Goal: Task Accomplishment & Management: Manage account settings

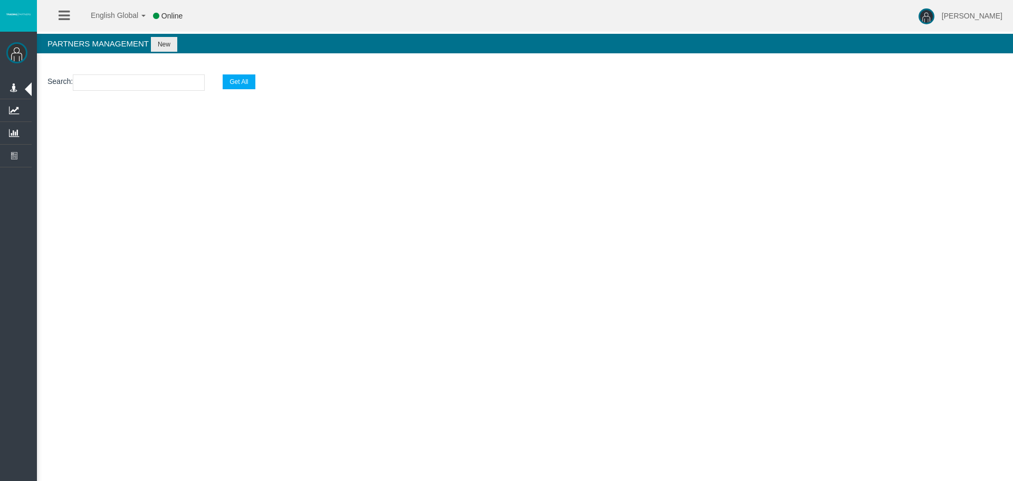
click at [119, 72] on section "Search : Get All" at bounding box center [525, 85] width 976 height 43
click at [87, 80] on input "text" at bounding box center [139, 82] width 132 height 16
click at [151, 79] on input "text" at bounding box center [139, 82] width 132 height 16
paste input "IBlax3o"
type input "IBlax3o"
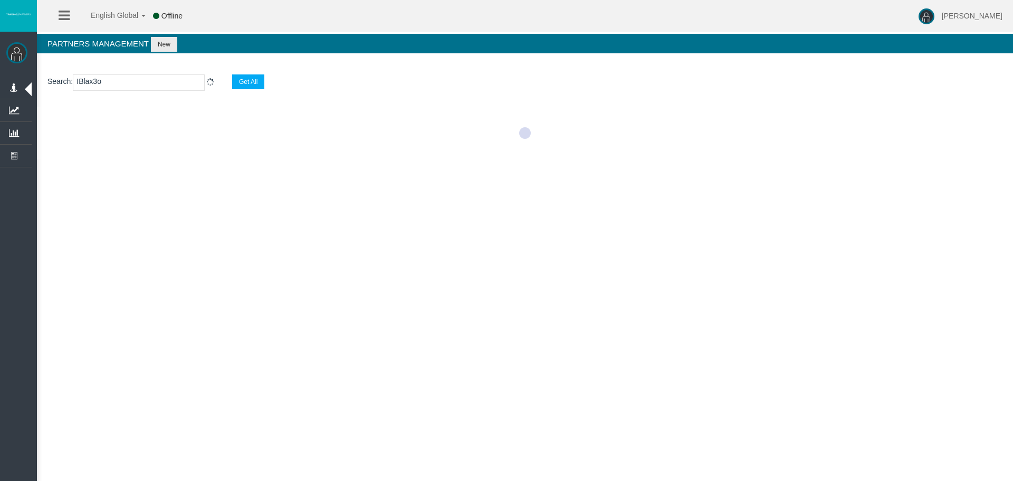
select select "25"
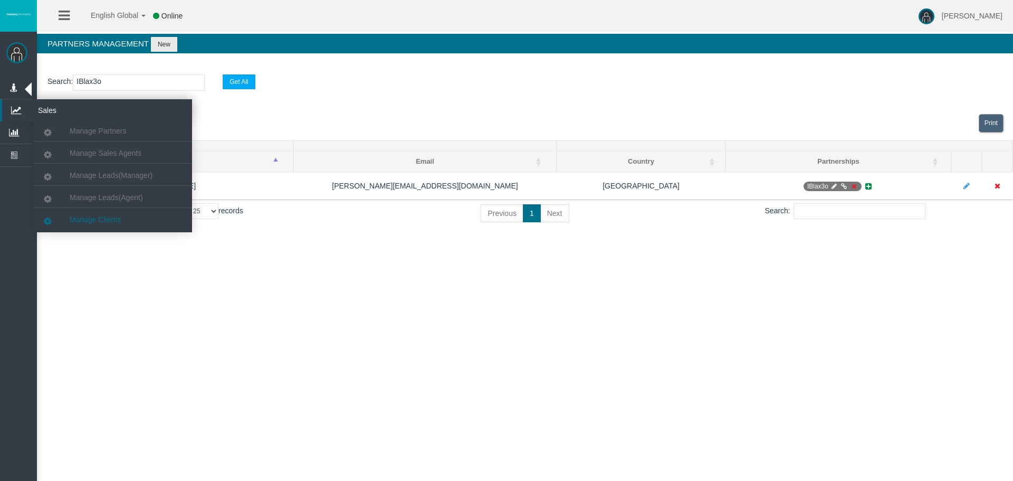
type input "IBlax3o"
click at [100, 218] on span "Manage Clients" at bounding box center [95, 219] width 51 height 8
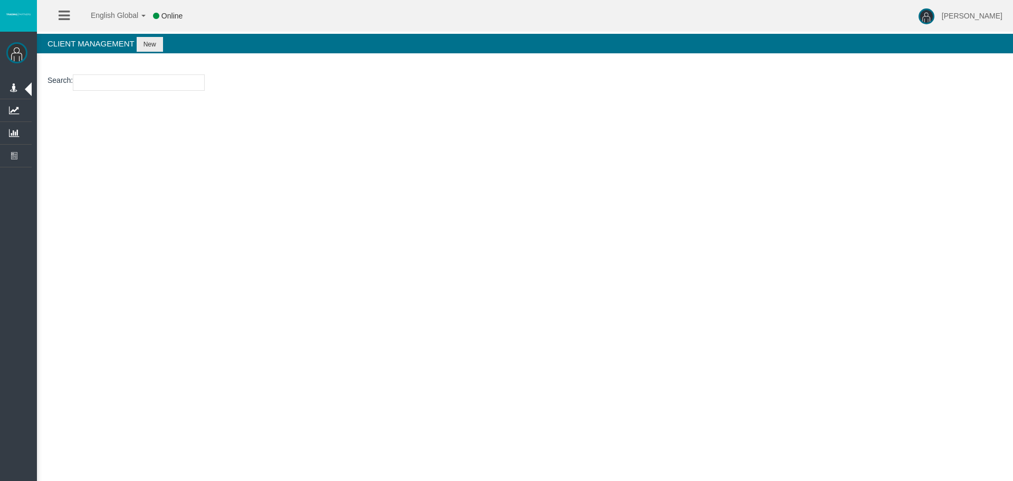
click at [132, 82] on input "number" at bounding box center [139, 82] width 132 height 16
click at [117, 76] on input "number" at bounding box center [139, 82] width 132 height 16
paste input "193121119"
type input "193121119"
click at [162, 86] on input "193121119" at bounding box center [139, 82] width 132 height 16
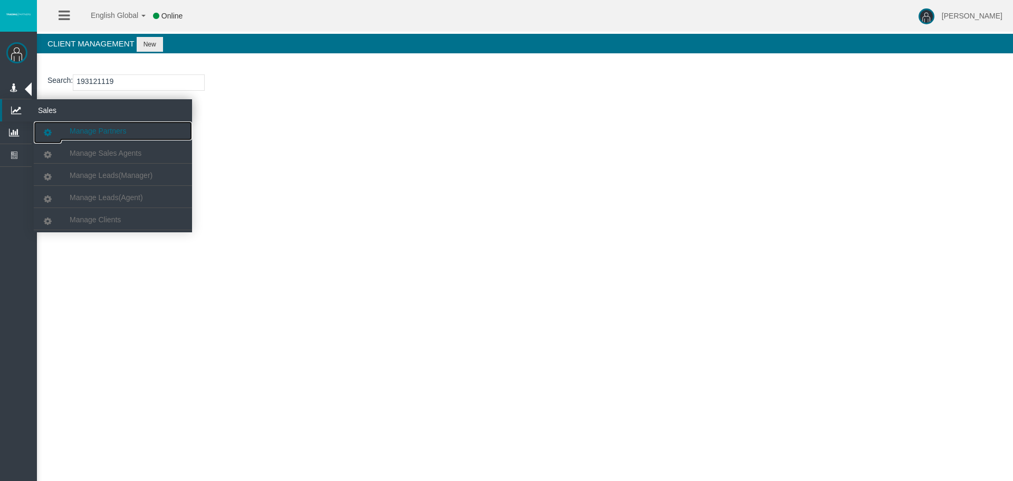
click at [102, 131] on span "Manage Partners" at bounding box center [98, 131] width 56 height 8
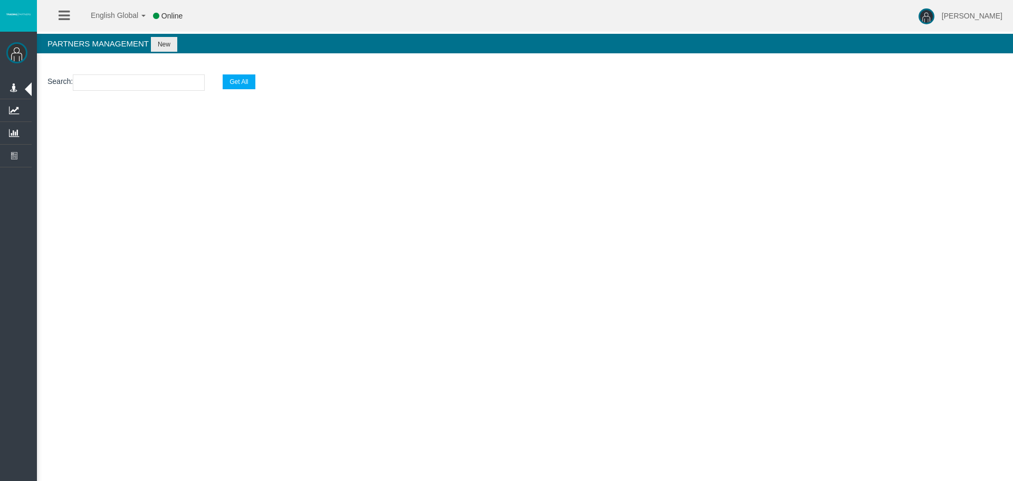
click at [111, 83] on input "text" at bounding box center [139, 82] width 132 height 16
click at [580, 150] on div "Search : Get All Loading..." at bounding box center [525, 109] width 976 height 90
click at [122, 79] on input "text" at bounding box center [139, 82] width 132 height 16
paste input "IBlax3o"
type input "IBlax3o"
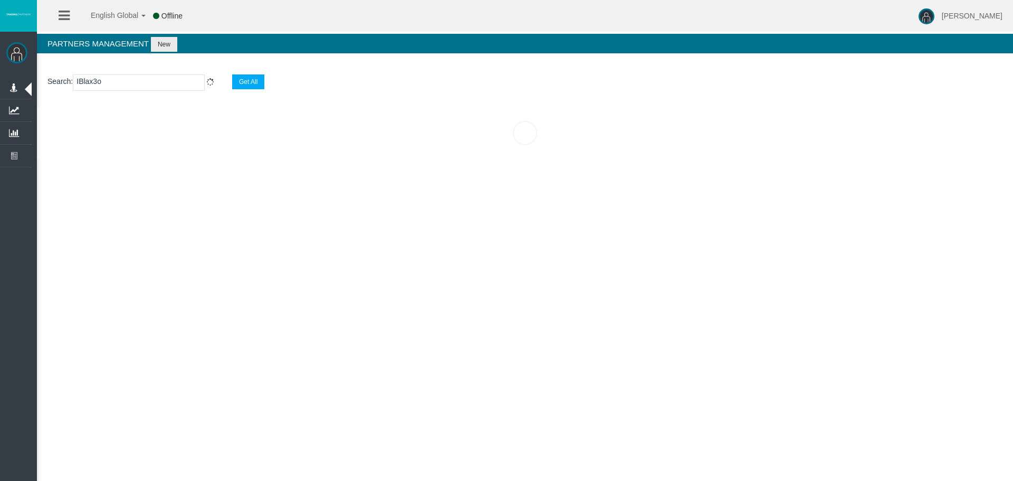
select select "25"
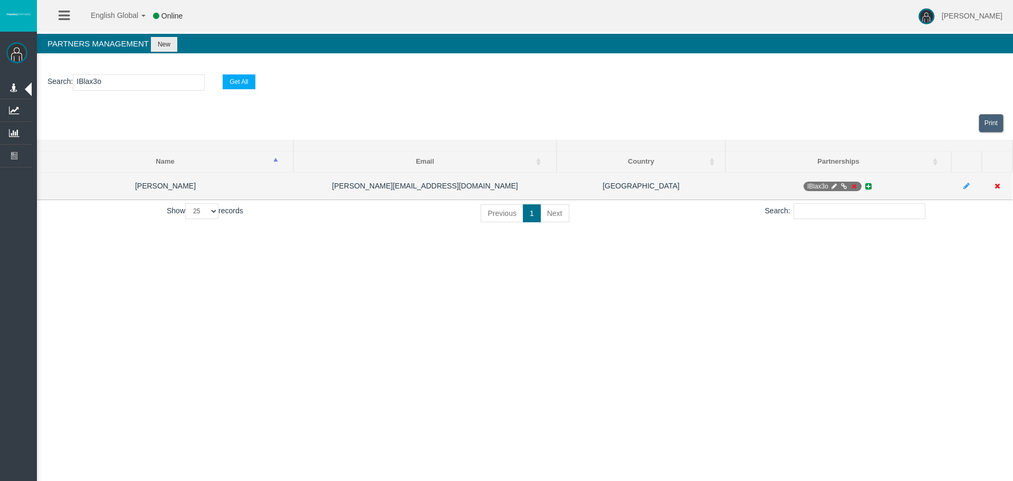
type input "IBlax3o"
click at [819, 185] on span "IBlax3o" at bounding box center [832, 185] width 58 height 9
click at [836, 184] on icon at bounding box center [834, 186] width 8 height 6
select select "0"
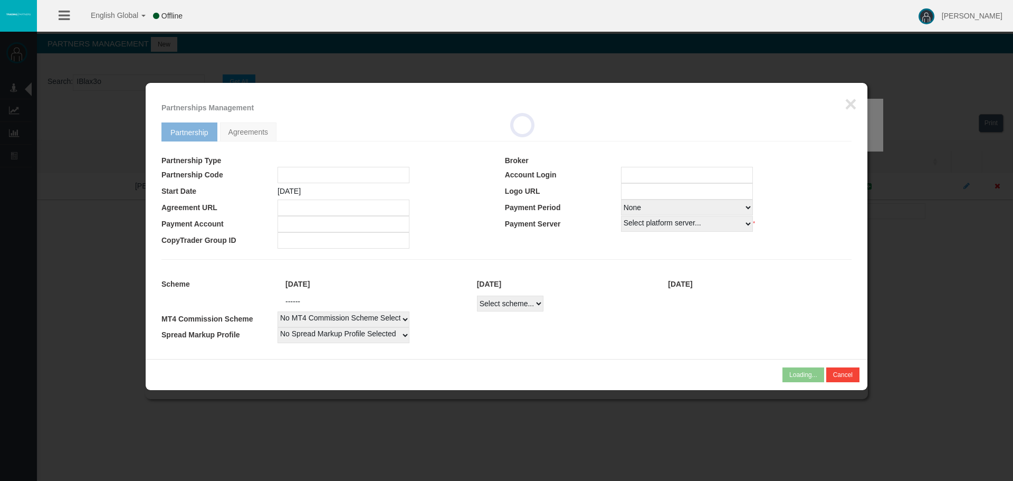
type input "IBlax3o"
type input "19253124"
select select
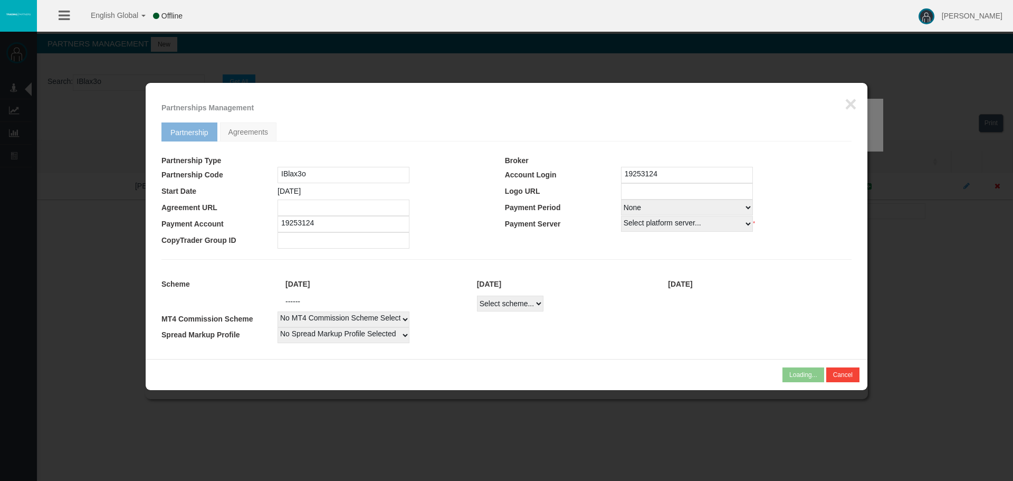
select select
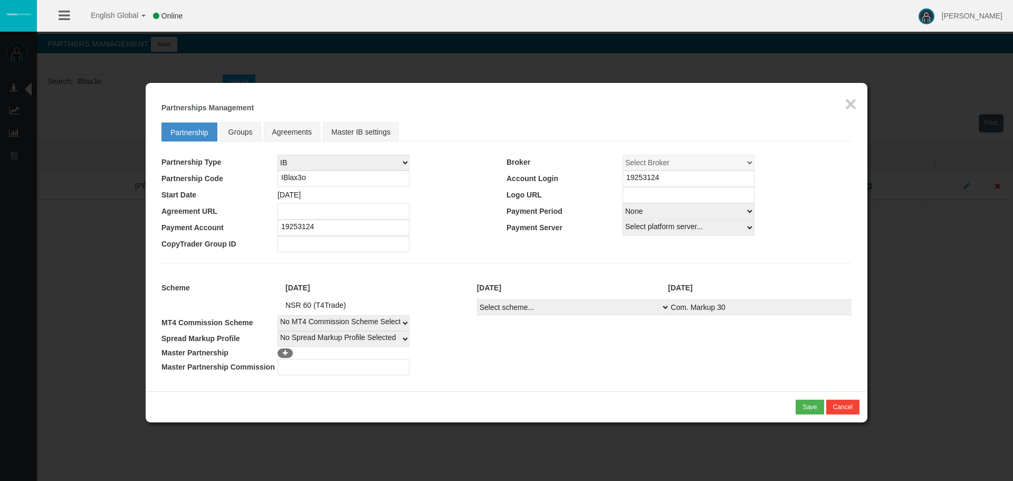
click at [865, 409] on div "* You cannot combine MLM type of partnership with NSR type of scheme! Save Canc…" at bounding box center [507, 406] width 722 height 31
click at [858, 408] on button "Cancel" at bounding box center [842, 406] width 33 height 15
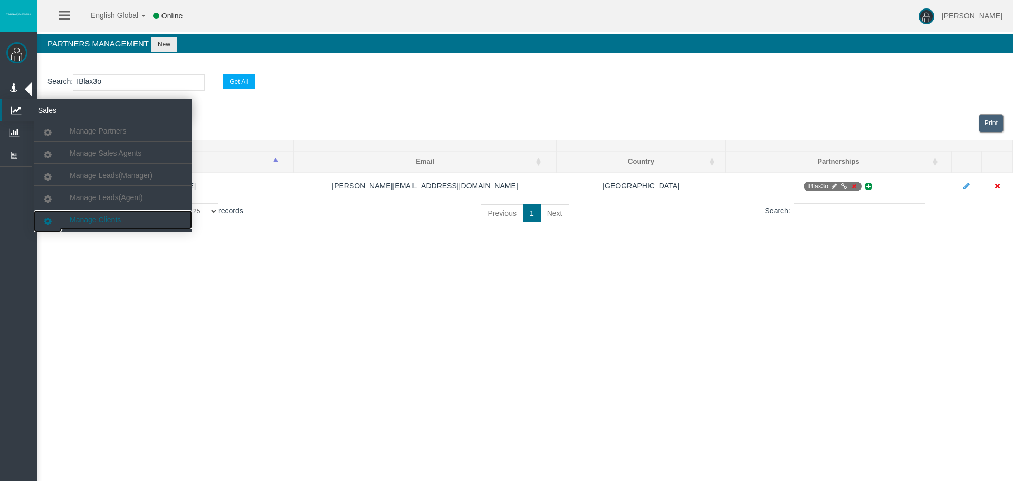
click at [86, 211] on link "Manage Clients" at bounding box center [113, 219] width 158 height 19
